Goal: Task Accomplishment & Management: Manage account settings

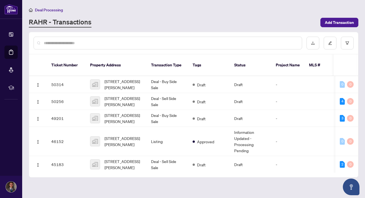
click at [175, 30] on main "Deal Processing RAHR - Transactions Add Transaction Ticket Number Property Addr…" at bounding box center [193, 99] width 343 height 198
click at [204, 19] on div "RAHR - Transactions" at bounding box center [173, 22] width 288 height 10
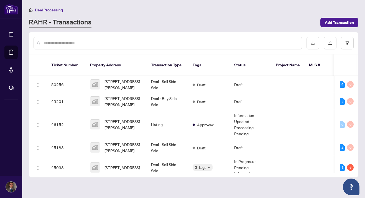
scroll to position [25, 0]
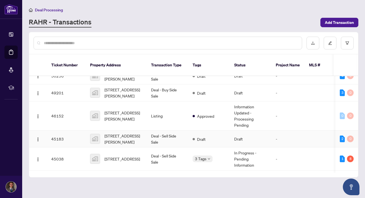
click at [149, 130] on td "Deal - Sell Side Sale" at bounding box center [168, 138] width 42 height 17
